Goal: Task Accomplishment & Management: Manage account settings

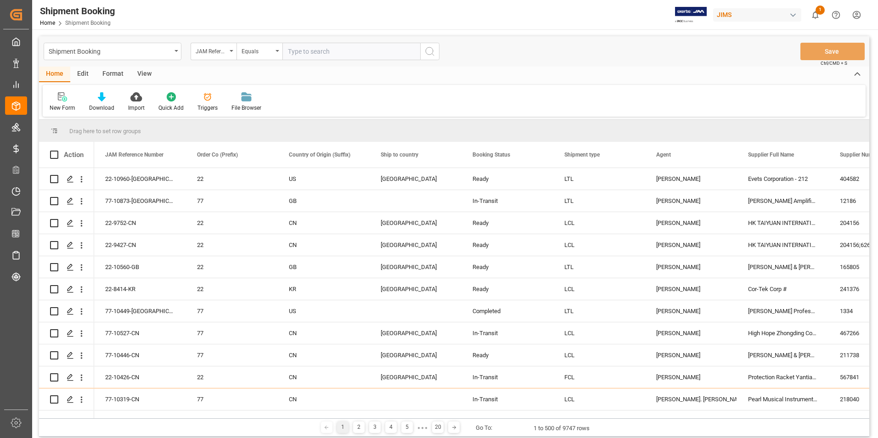
click at [305, 50] on input "text" at bounding box center [351, 51] width 138 height 17
paste input "77-10873-[GEOGRAPHIC_DATA]"
type input "77-10873-[GEOGRAPHIC_DATA]"
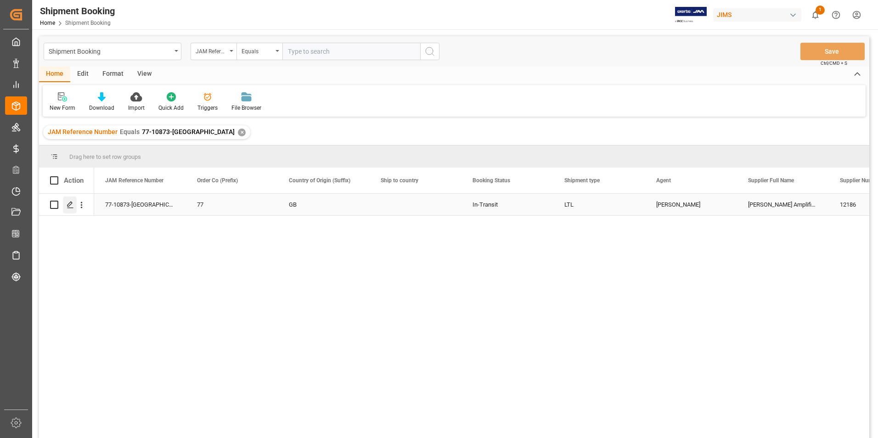
click at [69, 202] on icon "Press SPACE to select this row." at bounding box center [70, 204] width 7 height 7
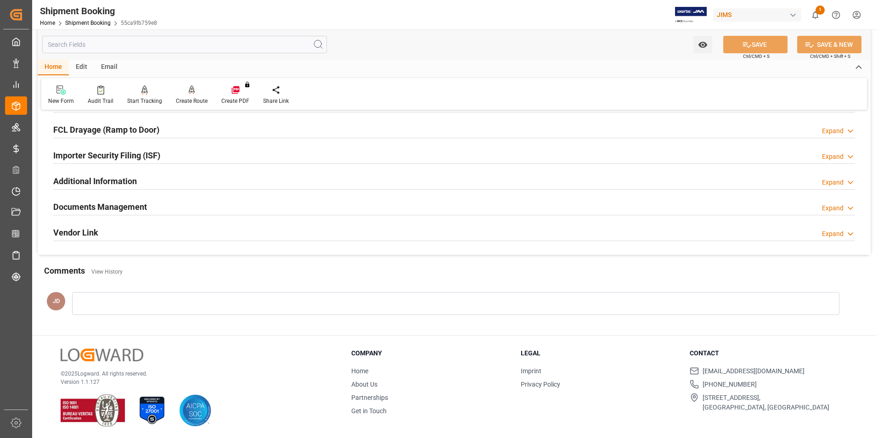
scroll to position [251, 0]
click at [124, 204] on h2 "Documents Management" at bounding box center [100, 206] width 94 height 12
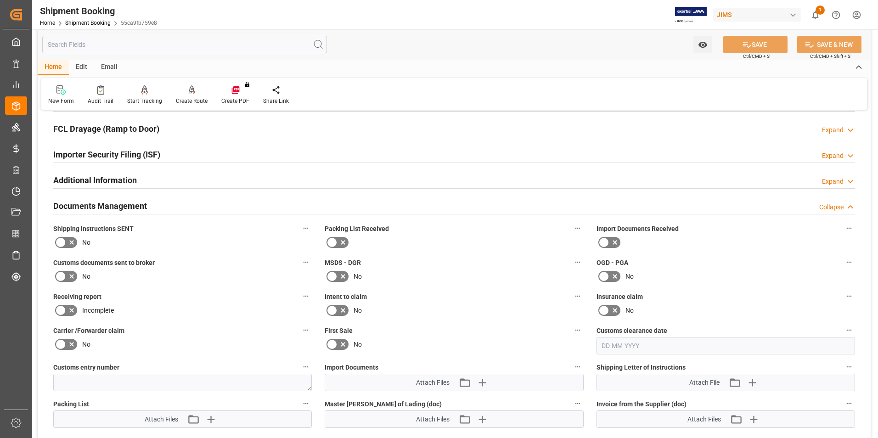
click at [610, 241] on icon at bounding box center [614, 242] width 11 height 11
click at [0, 0] on input "checkbox" at bounding box center [0, 0] width 0 height 0
click at [65, 275] on icon at bounding box center [60, 276] width 11 height 11
click at [0, 0] on input "checkbox" at bounding box center [0, 0] width 0 height 0
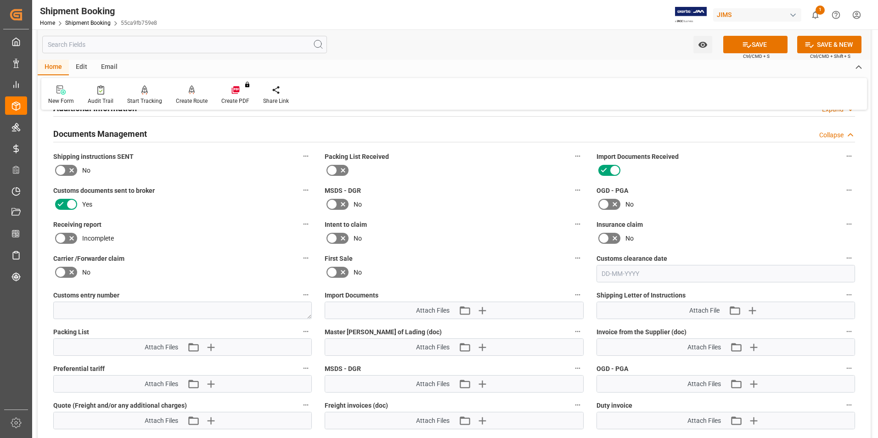
scroll to position [343, 0]
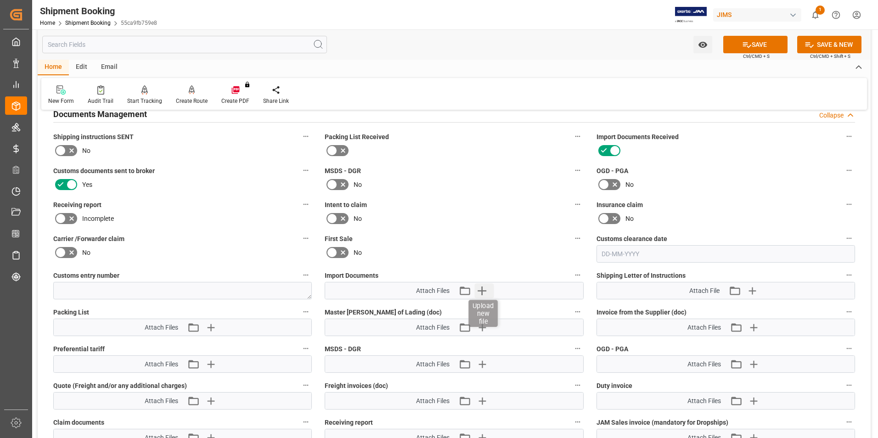
click at [484, 290] on icon "button" at bounding box center [481, 290] width 15 height 15
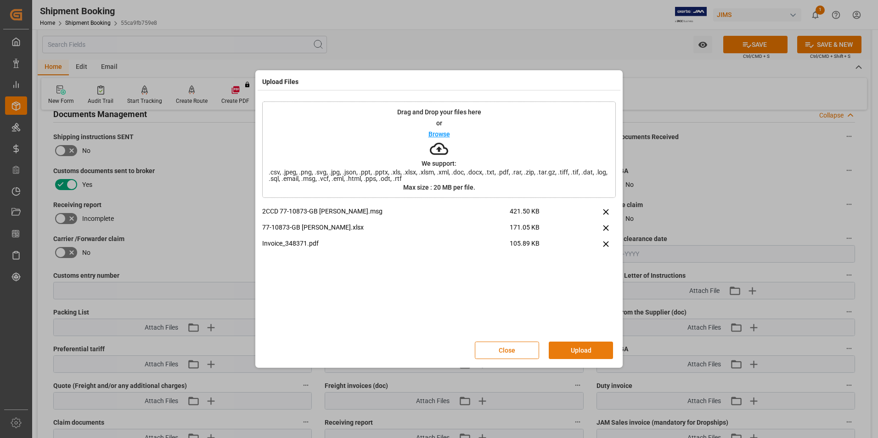
click at [575, 350] on button "Upload" at bounding box center [581, 350] width 64 height 17
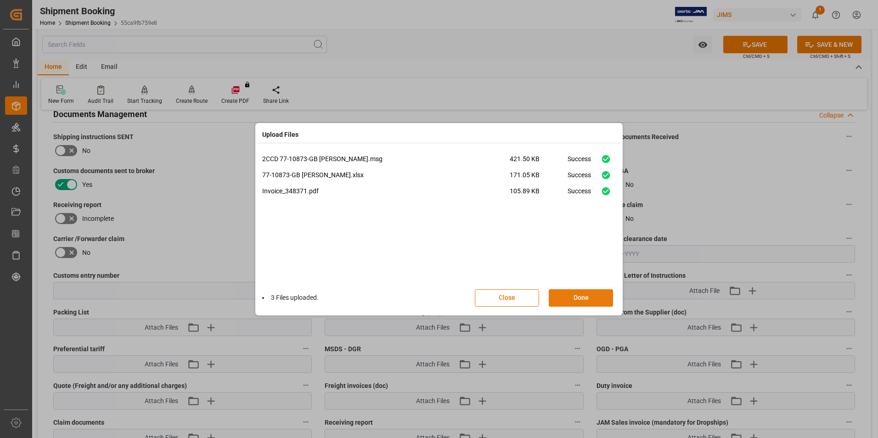
click at [596, 291] on button "Done" at bounding box center [581, 297] width 64 height 17
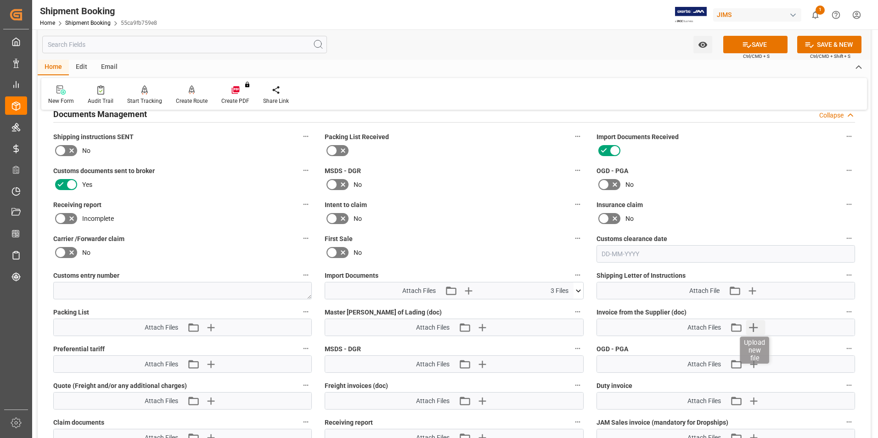
click at [753, 323] on icon "button" at bounding box center [753, 327] width 15 height 15
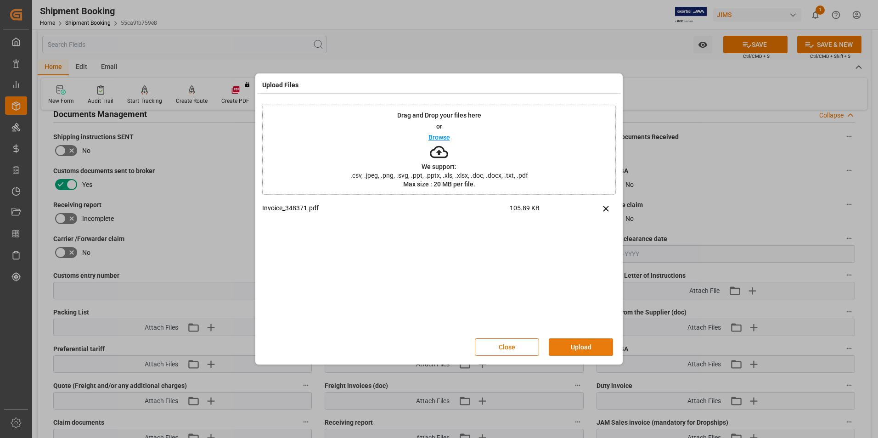
click at [584, 348] on button "Upload" at bounding box center [581, 346] width 64 height 17
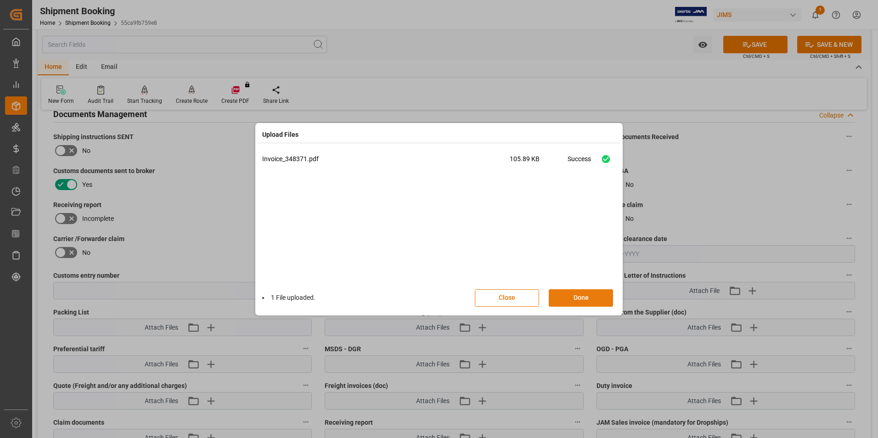
click at [600, 289] on button "Done" at bounding box center [581, 297] width 64 height 17
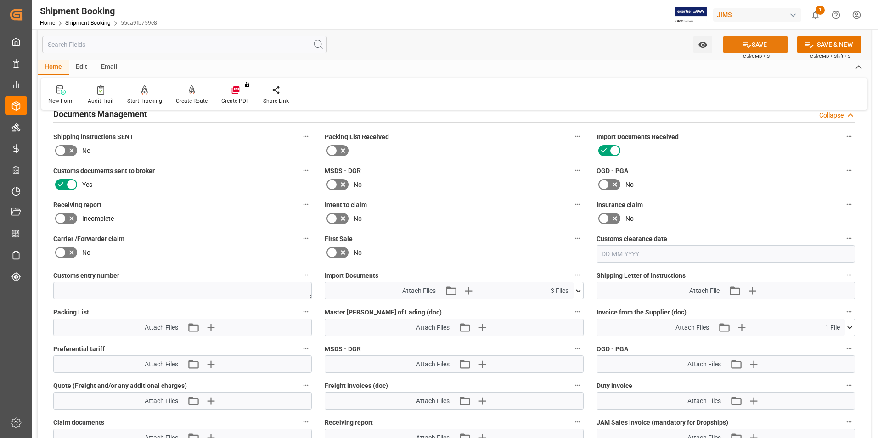
click at [754, 46] on button "SAVE" at bounding box center [755, 44] width 64 height 17
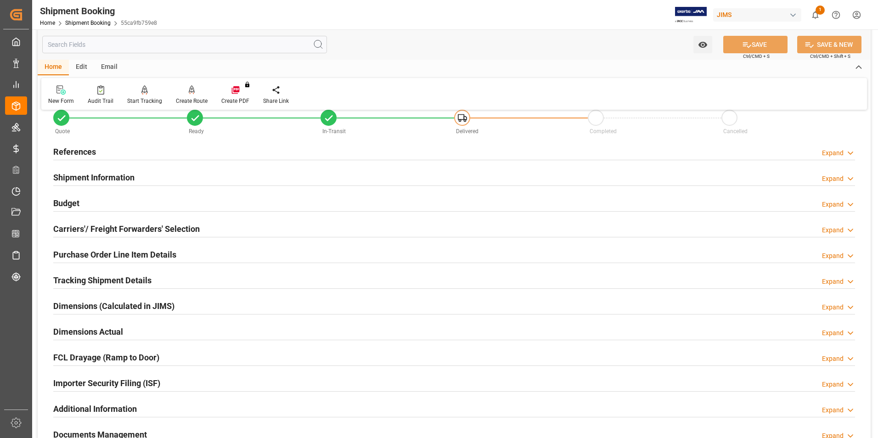
scroll to position [0, 0]
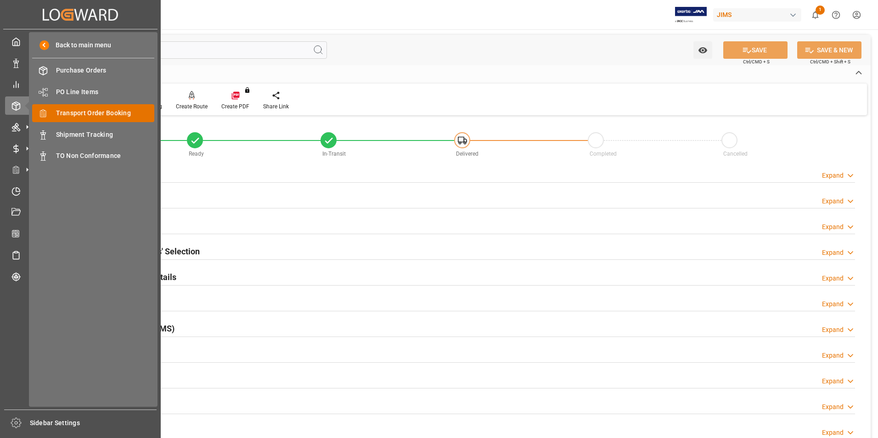
click at [126, 113] on span "Transport Order Booking" at bounding box center [105, 113] width 99 height 10
